Goal: Communication & Community: Participate in discussion

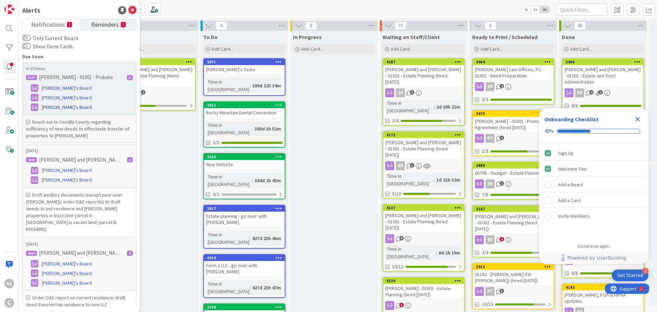
click at [58, 105] on span "[PERSON_NAME]'s Board" at bounding box center [67, 107] width 50 height 7
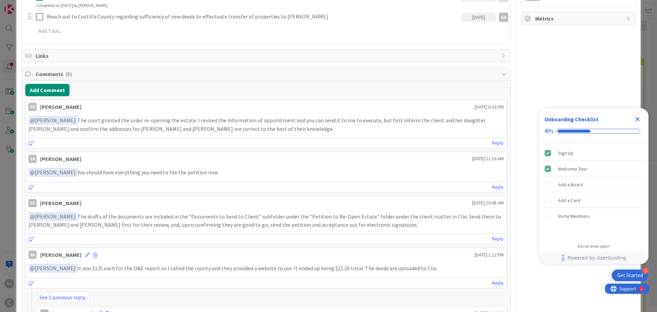
scroll to position [205, 0]
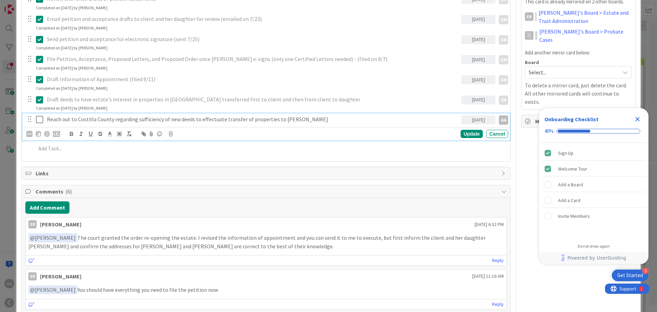
click at [39, 119] on icon at bounding box center [39, 119] width 7 height 8
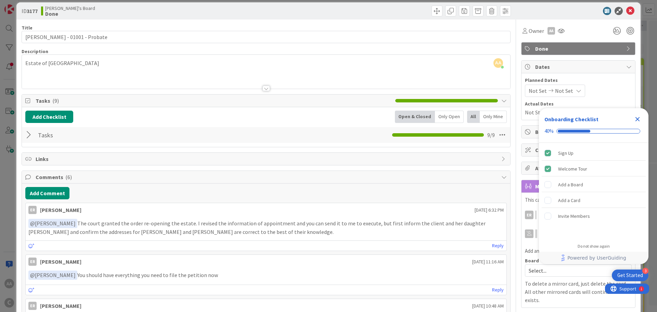
scroll to position [0, 0]
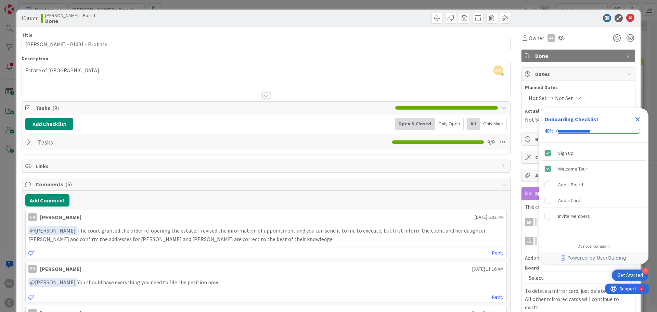
click at [29, 140] on div at bounding box center [29, 142] width 9 height 12
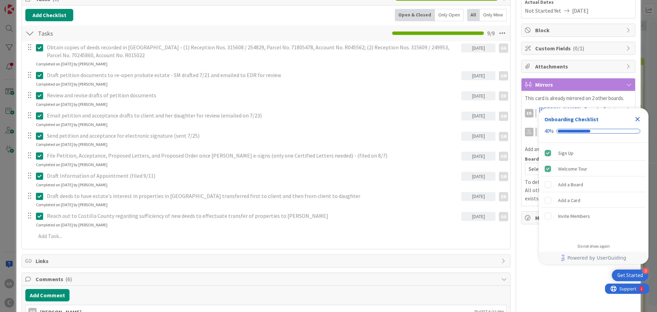
scroll to position [239, 0]
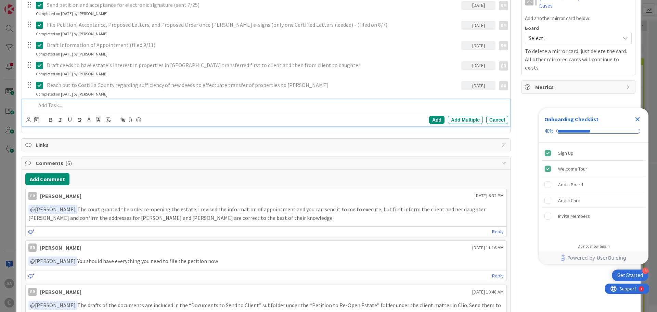
click at [101, 106] on p at bounding box center [270, 105] width 469 height 8
click at [68, 105] on p "Receive a repsonse and cost to file the correction deeds" at bounding box center [270, 105] width 469 height 8
click at [27, 119] on icon at bounding box center [28, 119] width 4 height 5
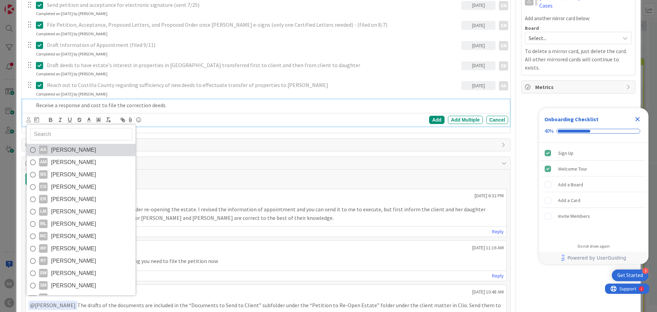
click at [37, 148] on link "AA [PERSON_NAME]" at bounding box center [81, 150] width 109 height 12
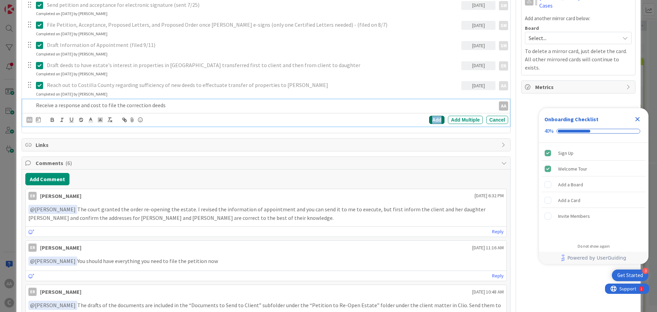
click at [429, 120] on div "Add" at bounding box center [436, 120] width 15 height 8
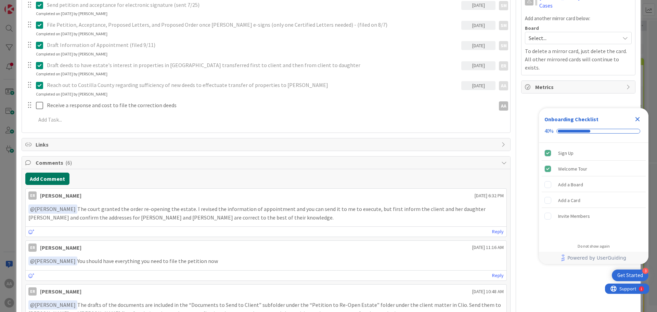
click at [64, 174] on button "Add Comment" at bounding box center [47, 178] width 44 height 12
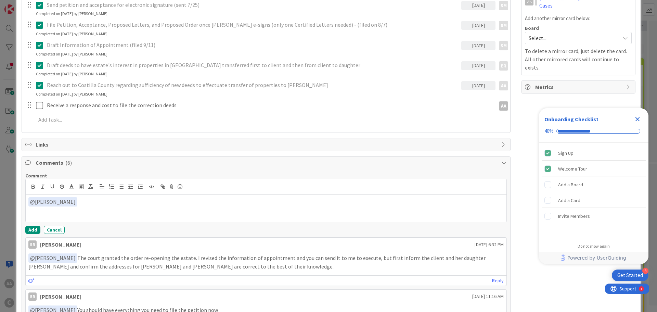
click at [67, 212] on div "﻿ @ [PERSON_NAME] ﻿ ER [PERSON_NAME]" at bounding box center [266, 207] width 481 height 27
click at [355, 202] on p "﻿ @ [PERSON_NAME] ﻿ I tried Costilla County again and I was able to get an answ…" at bounding box center [265, 201] width 475 height 9
drag, startPoint x: 469, startPoint y: 201, endPoint x: 345, endPoint y: 197, distance: 123.9
click at [345, 197] on p "﻿ @ [PERSON_NAME] ﻿ I tried Costilla County again and I was able to get an answ…" at bounding box center [265, 201] width 475 height 9
click at [28, 230] on button "Add" at bounding box center [32, 229] width 15 height 8
